Goal: Task Accomplishment & Management: Use online tool/utility

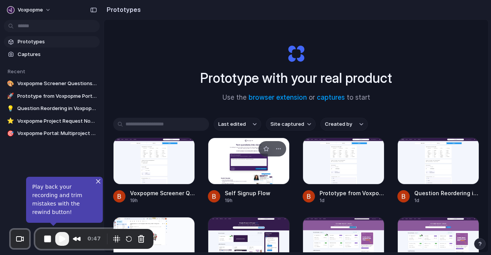
click at [240, 164] on div at bounding box center [249, 161] width 82 height 47
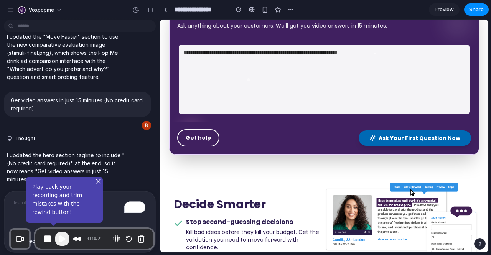
scroll to position [158, 0]
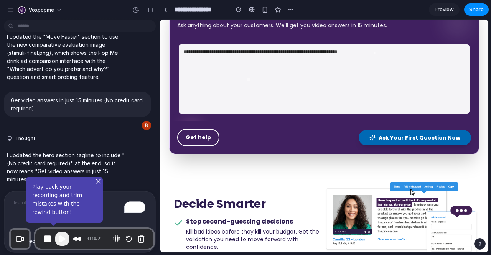
click at [197, 136] on button "Get help" at bounding box center [198, 137] width 42 height 17
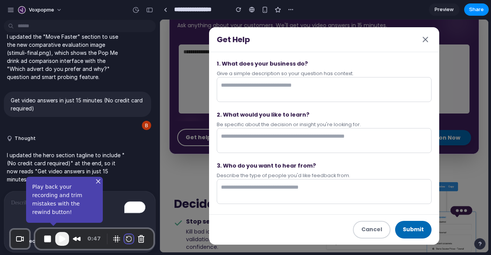
click at [130, 240] on button "Restart Recording" at bounding box center [128, 238] width 9 height 9
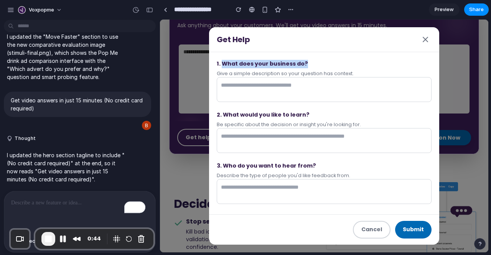
drag, startPoint x: 305, startPoint y: 63, endPoint x: 219, endPoint y: 67, distance: 86.3
click at [219, 67] on label "1. What does your business do?" at bounding box center [324, 64] width 215 height 8
copy label "What does your business do?"
